Goal: Use online tool/utility: Utilize a website feature to perform a specific function

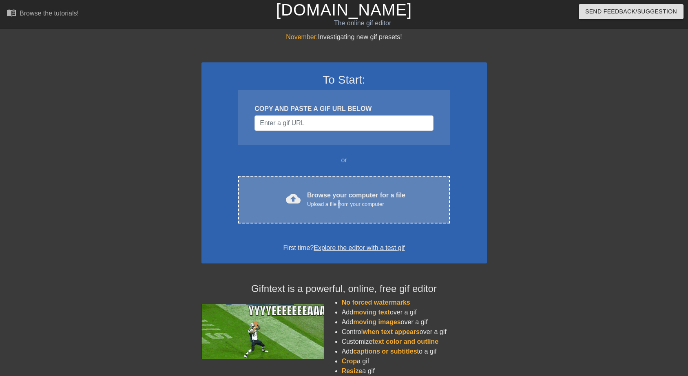
click at [340, 202] on div "Upload a file from your computer" at bounding box center [356, 204] width 98 height 8
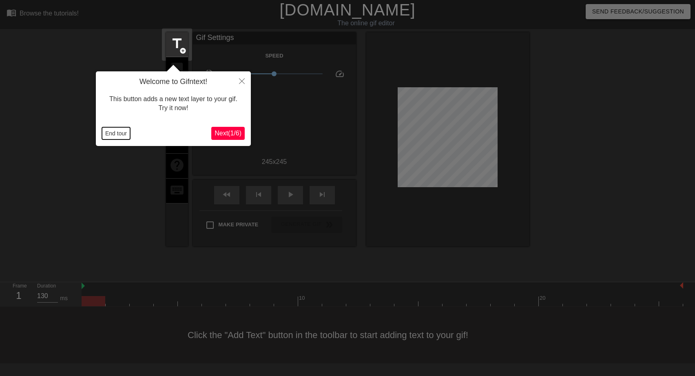
click at [121, 133] on button "End tour" at bounding box center [116, 133] width 28 height 12
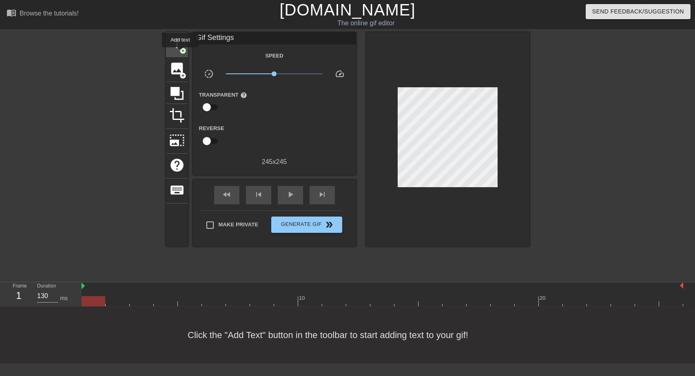
click at [180, 53] on span "add_circle" at bounding box center [182, 50] width 7 height 7
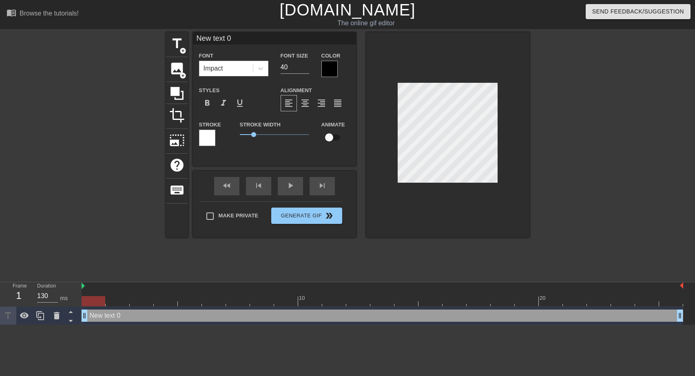
click at [200, 39] on input "New text 0" at bounding box center [274, 38] width 163 height 12
drag, startPoint x: 235, startPoint y: 39, endPoint x: 193, endPoint y: 33, distance: 42.4
click at [193, 33] on input "New text 0" at bounding box center [274, 38] width 163 height 12
type input "Gute Nacht Ihr beiden"
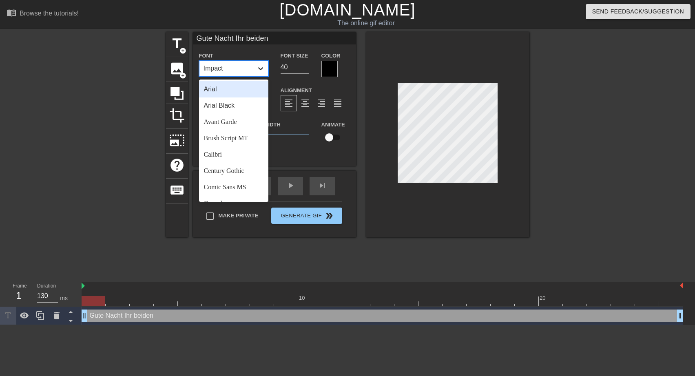
click at [262, 68] on icon at bounding box center [260, 68] width 5 height 3
drag, startPoint x: 261, startPoint y: 103, endPoint x: 265, endPoint y: 108, distance: 6.4
click at [265, 108] on div "Arial Arial Black Avant Garde Brush Script MT Calibri Century Gothic Comic Sans…" at bounding box center [233, 140] width 69 height 122
click at [220, 138] on div "Brush Script MT" at bounding box center [233, 138] width 69 height 16
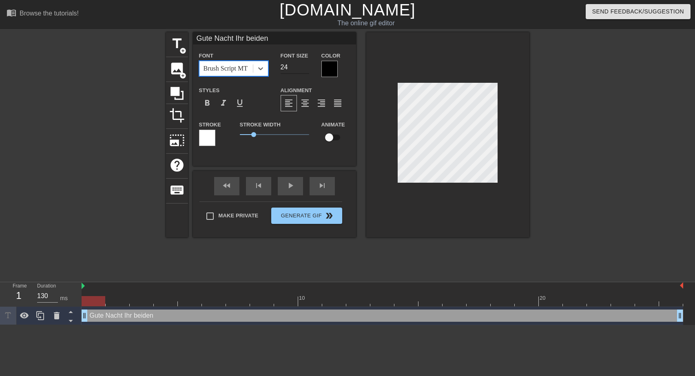
click at [303, 69] on input "24" at bounding box center [294, 67] width 29 height 13
type input "25"
click at [307, 64] on input "25" at bounding box center [294, 67] width 29 height 13
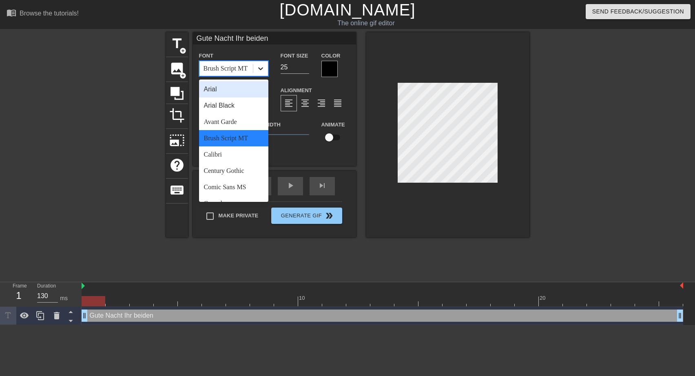
click at [262, 69] on icon at bounding box center [260, 68] width 8 height 8
click at [223, 89] on div "Arial" at bounding box center [233, 89] width 69 height 16
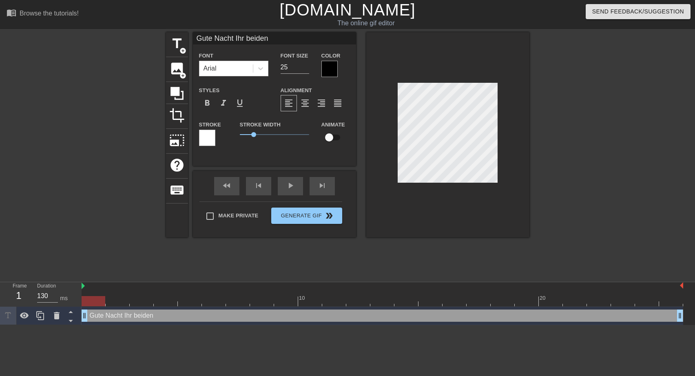
click at [327, 70] on div at bounding box center [329, 69] width 16 height 16
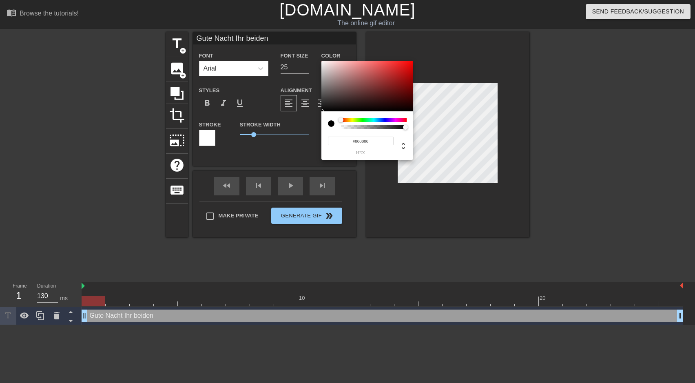
type input "#F4EFEF"
click at [323, 63] on div at bounding box center [367, 86] width 92 height 51
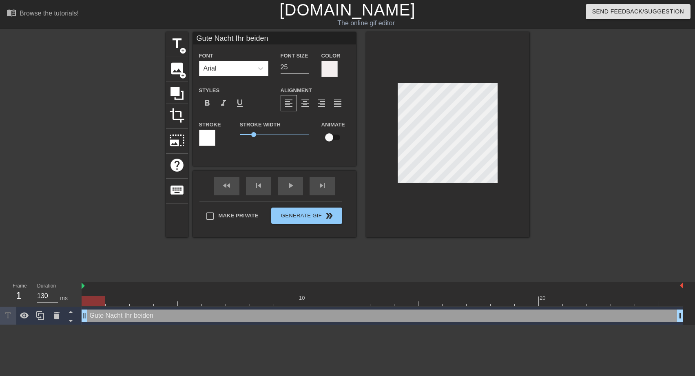
click at [203, 137] on div at bounding box center [207, 138] width 16 height 16
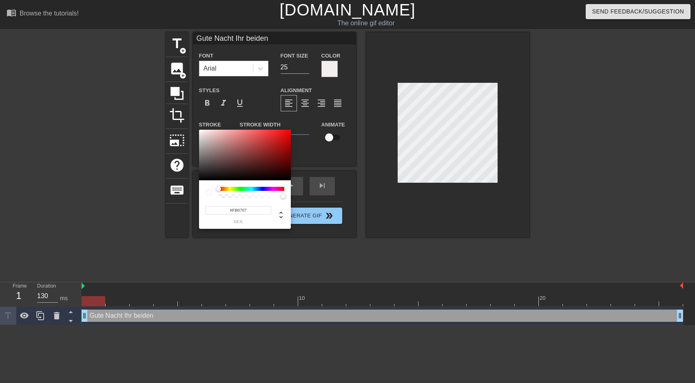
click at [288, 130] on div at bounding box center [245, 155] width 92 height 51
click at [203, 177] on div at bounding box center [245, 155] width 92 height 51
click at [287, 130] on div at bounding box center [245, 155] width 92 height 51
type input "#FF0B0B"
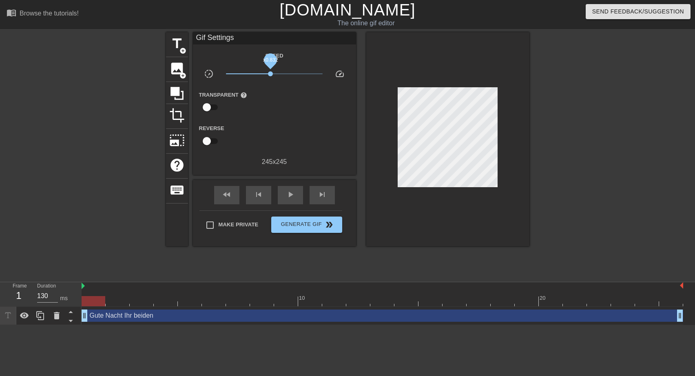
drag, startPoint x: 275, startPoint y: 73, endPoint x: 270, endPoint y: 74, distance: 5.0
click at [270, 74] on span "x0.832" at bounding box center [270, 73] width 5 height 5
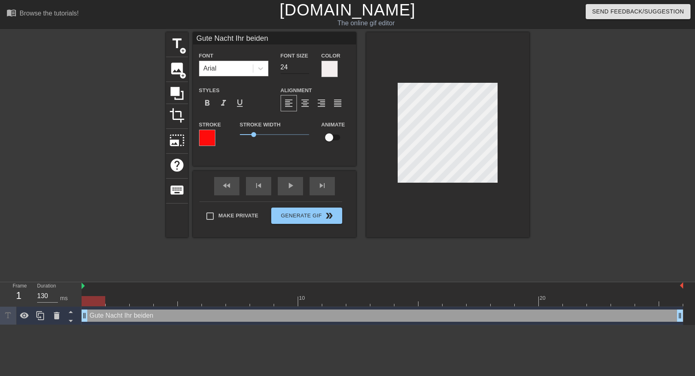
type input "24"
click at [306, 70] on input "24" at bounding box center [294, 67] width 29 height 13
click at [255, 134] on span "1.15" at bounding box center [255, 134] width 5 height 5
click at [210, 138] on div at bounding box center [207, 138] width 16 height 16
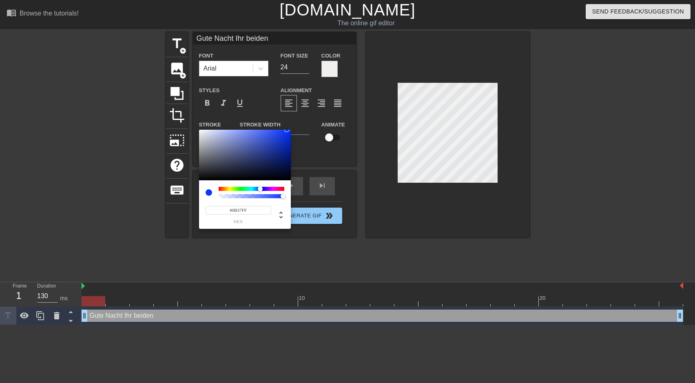
click at [260, 188] on div at bounding box center [252, 189] width 66 height 4
type input "#0632F7"
click at [288, 131] on div at bounding box center [288, 131] width 5 height 5
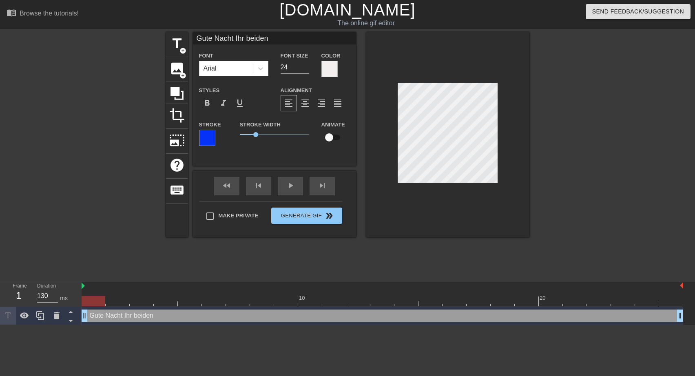
click at [333, 72] on div at bounding box center [329, 69] width 16 height 16
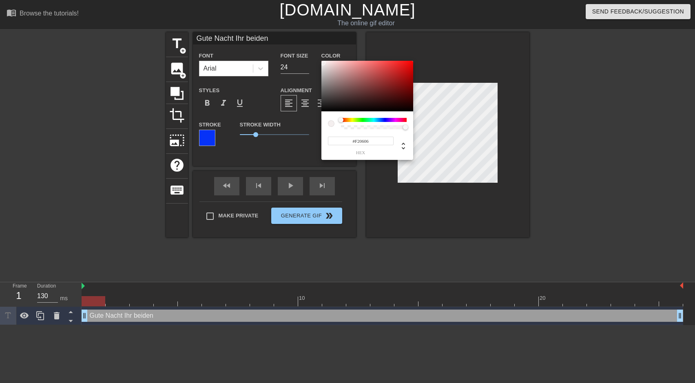
click at [411, 63] on div at bounding box center [367, 86] width 92 height 51
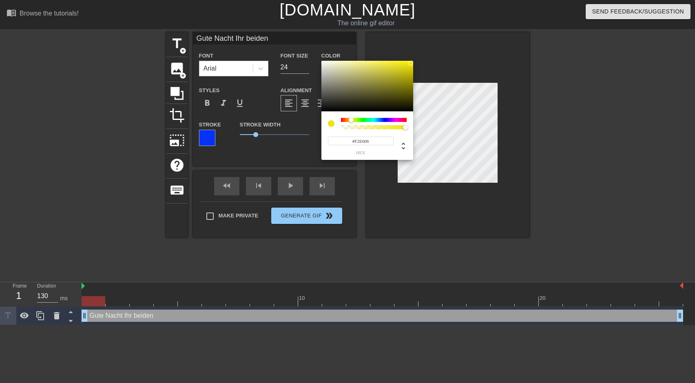
click at [351, 120] on div at bounding box center [374, 120] width 66 height 4
type input "#F21306"
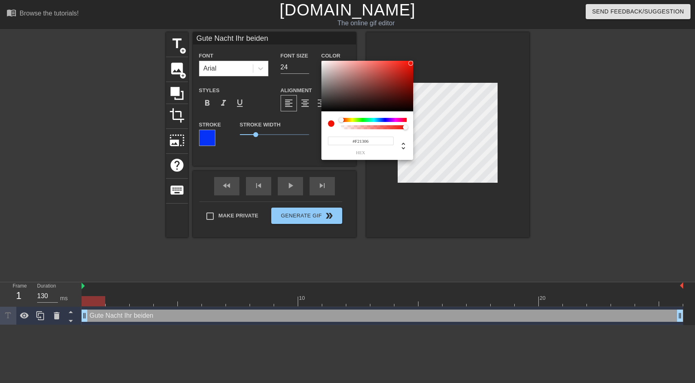
click at [341, 120] on div at bounding box center [374, 120] width 66 height 4
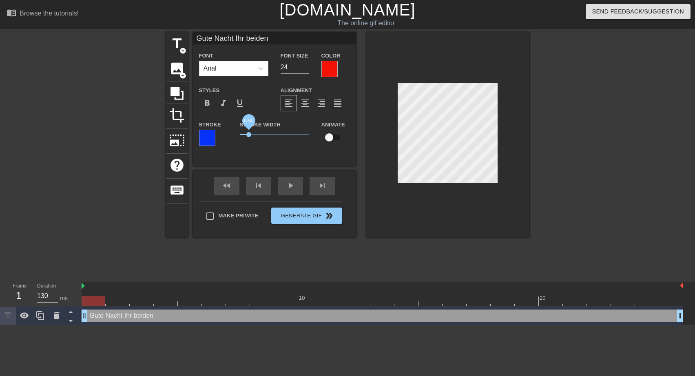
drag, startPoint x: 255, startPoint y: 133, endPoint x: 249, endPoint y: 133, distance: 6.5
click at [249, 133] on span "0.65" at bounding box center [248, 134] width 5 height 5
click at [331, 71] on div at bounding box center [329, 69] width 16 height 16
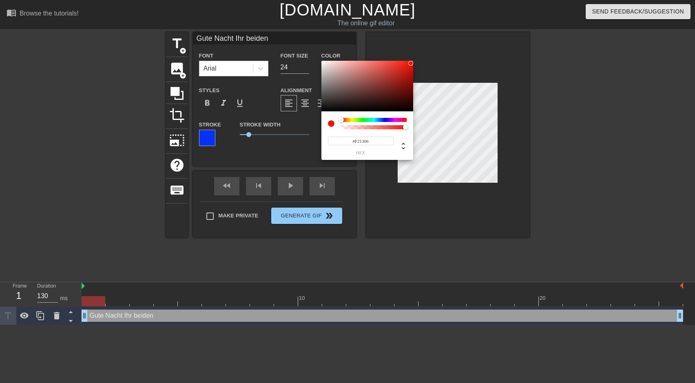
type input "#0706F2"
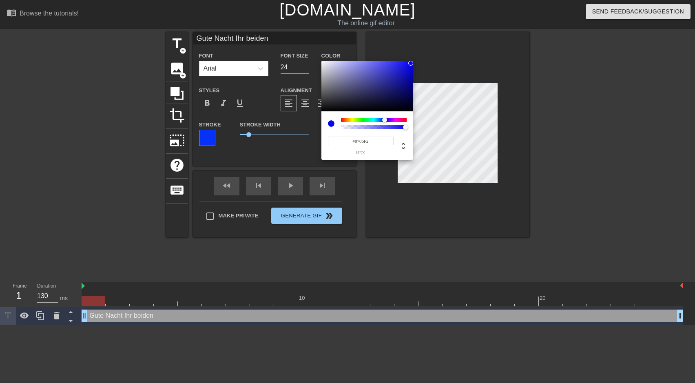
click at [384, 119] on div at bounding box center [374, 120] width 66 height 4
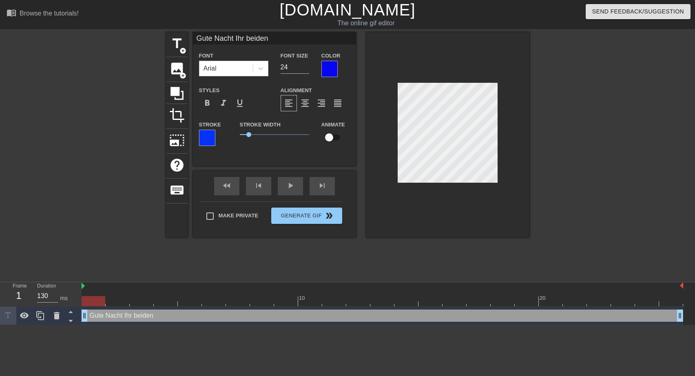
click at [209, 137] on div at bounding box center [207, 138] width 16 height 16
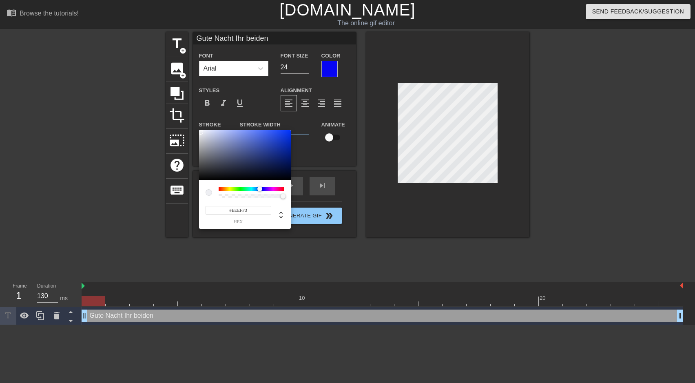
click at [201, 132] on div at bounding box center [245, 155] width 92 height 51
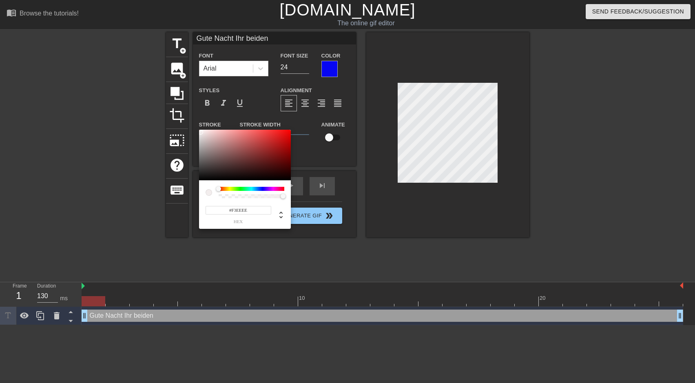
click at [219, 188] on div at bounding box center [252, 189] width 66 height 4
type input "#F50707"
click at [288, 132] on div at bounding box center [245, 155] width 92 height 51
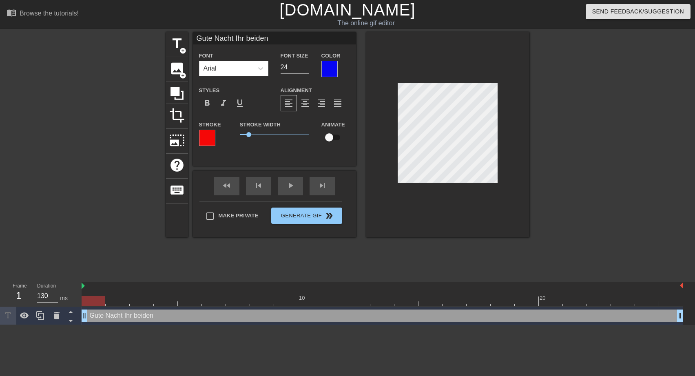
click at [328, 71] on div at bounding box center [329, 69] width 16 height 16
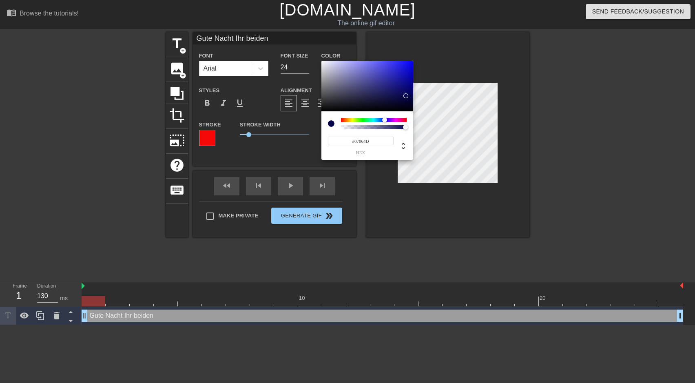
type input "#06054F"
drag, startPoint x: 409, startPoint y: 64, endPoint x: 406, endPoint y: 95, distance: 31.5
click at [406, 95] on div at bounding box center [406, 95] width 5 height 5
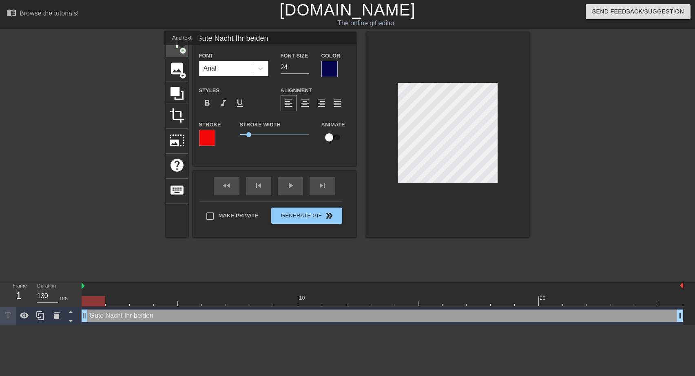
click at [182, 51] on span "add_circle" at bounding box center [182, 50] width 7 height 7
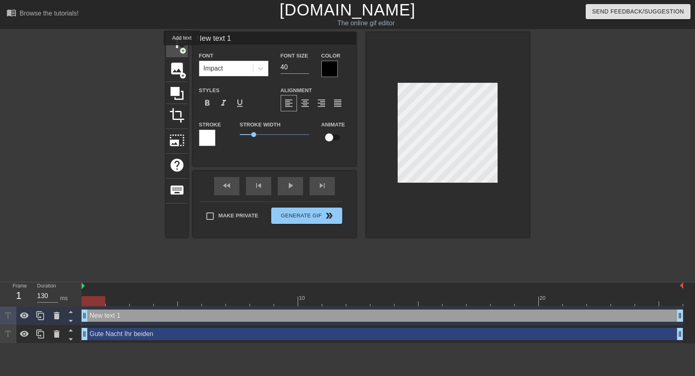
type input "New text 1"
type input "40"
drag, startPoint x: 194, startPoint y: 39, endPoint x: 245, endPoint y: 37, distance: 50.2
click at [245, 37] on input "New text 1" at bounding box center [274, 38] width 163 height 12
type input "([PERSON_NAME])"
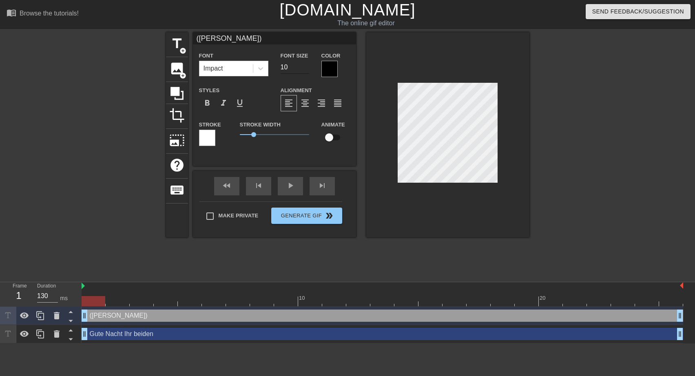
click at [305, 69] on input "10" at bounding box center [294, 67] width 29 height 13
type input "13"
click at [307, 64] on input "13" at bounding box center [294, 67] width 29 height 13
type input "([PERSON_NAME])"
click at [326, 71] on div at bounding box center [329, 69] width 16 height 16
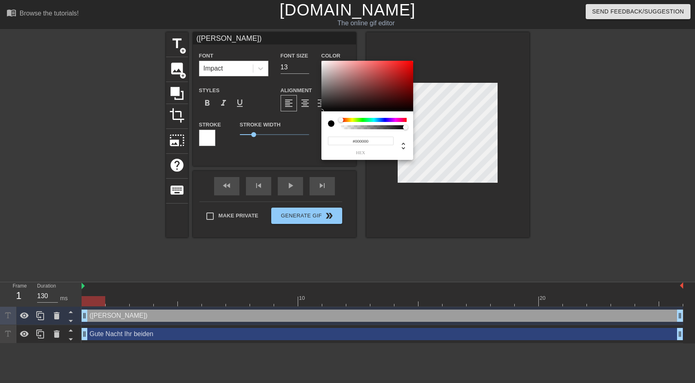
type input "#F6EFEF"
click at [324, 62] on div at bounding box center [367, 86] width 92 height 51
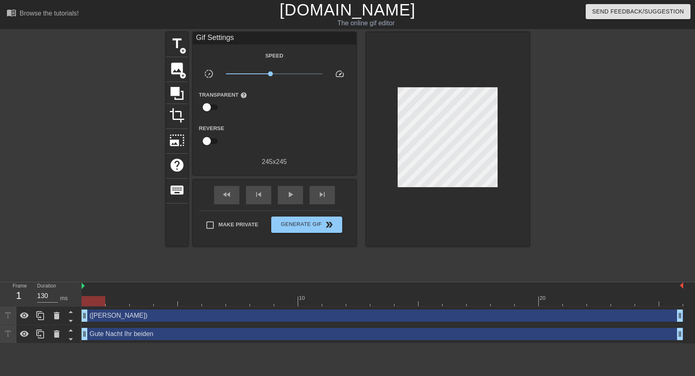
drag, startPoint x: 252, startPoint y: 133, endPoint x: 227, endPoint y: 136, distance: 24.6
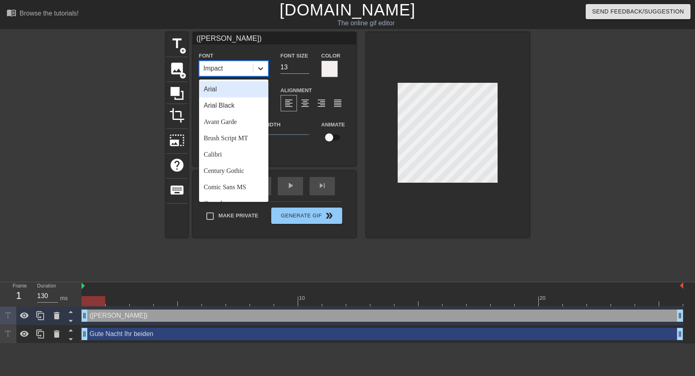
click at [258, 71] on icon at bounding box center [260, 68] width 8 height 8
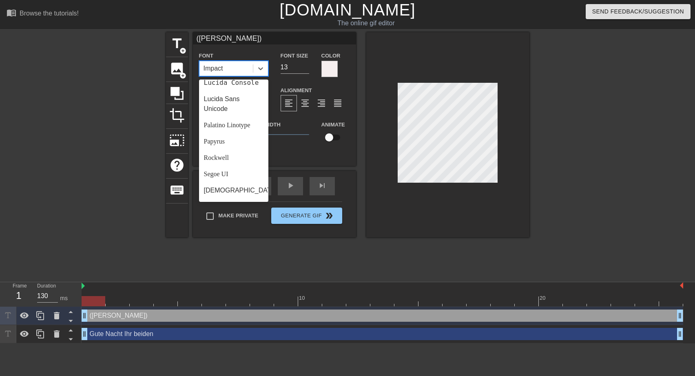
scroll to position [245, 0]
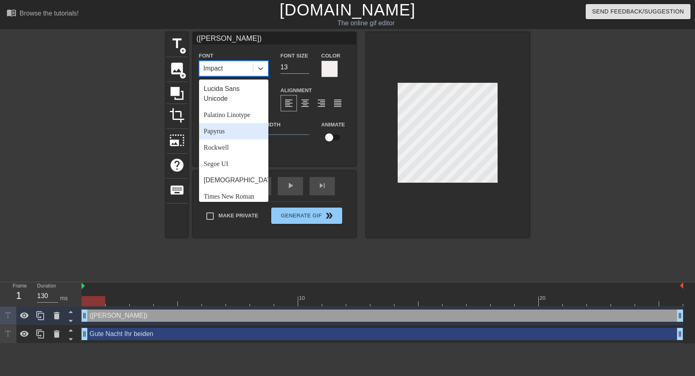
click at [214, 139] on div "Papyrus" at bounding box center [233, 131] width 69 height 16
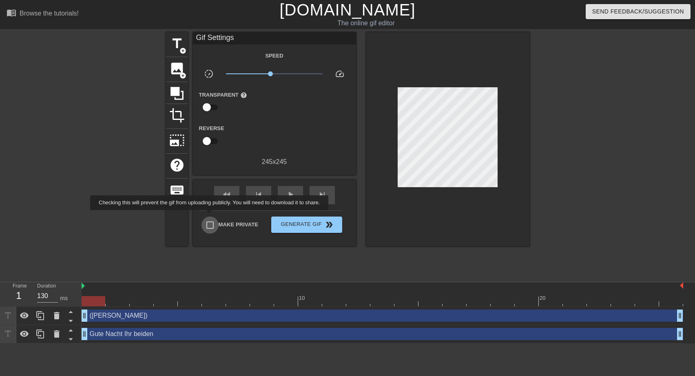
click at [211, 216] on input "Make Private" at bounding box center [209, 224] width 17 height 17
checkbox input "true"
drag, startPoint x: 271, startPoint y: 76, endPoint x: 265, endPoint y: 75, distance: 5.3
click at [265, 75] on span "x0.661" at bounding box center [265, 73] width 5 height 5
click at [327, 222] on span "double_arrow" at bounding box center [329, 225] width 10 height 10
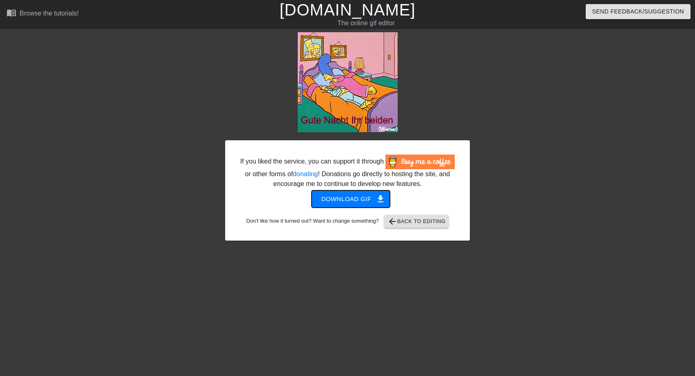
click at [354, 199] on span "Download gif get_app" at bounding box center [350, 199] width 59 height 11
